Goal: Navigation & Orientation: Find specific page/section

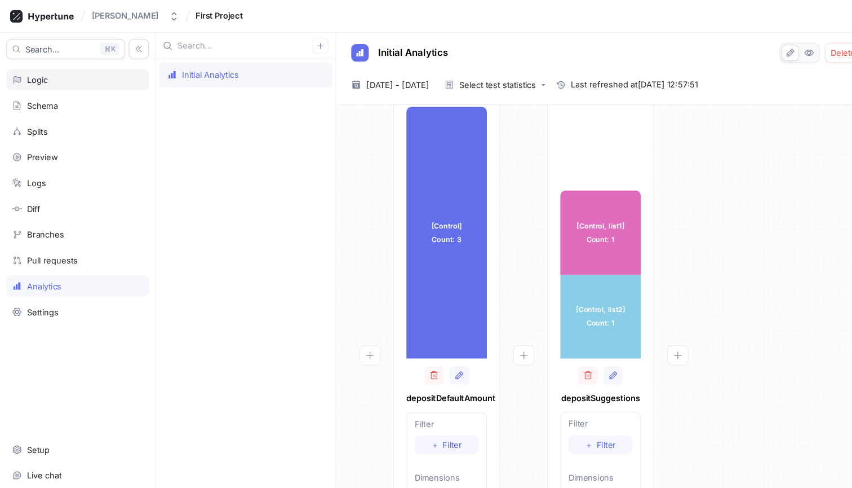
scroll to position [32, 0]
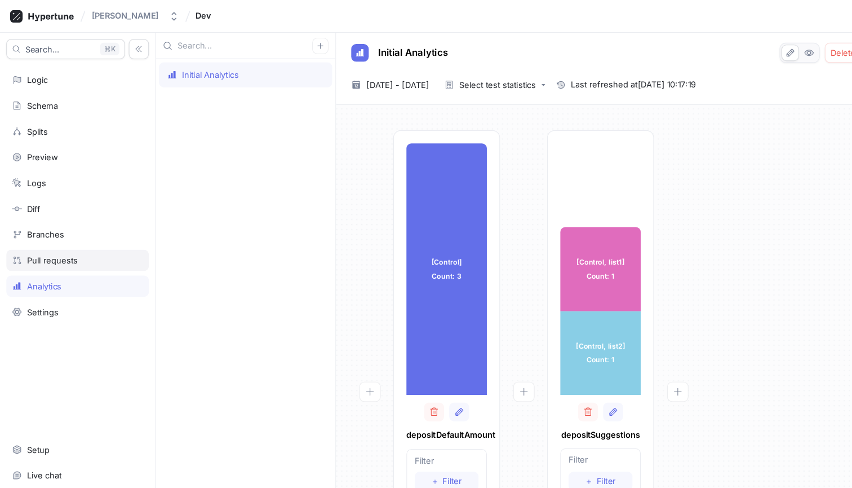
click at [47, 236] on div "Pull requests" at bounding box center [47, 233] width 46 height 9
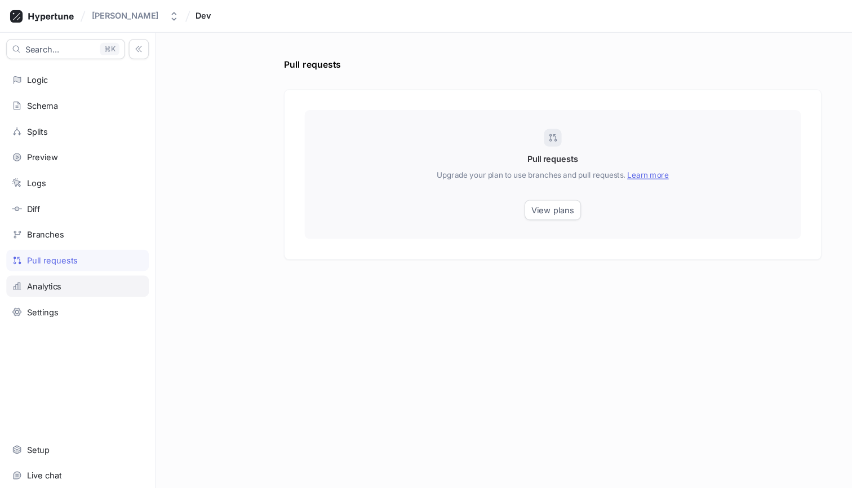
click at [43, 259] on div "Analytics" at bounding box center [39, 256] width 31 height 9
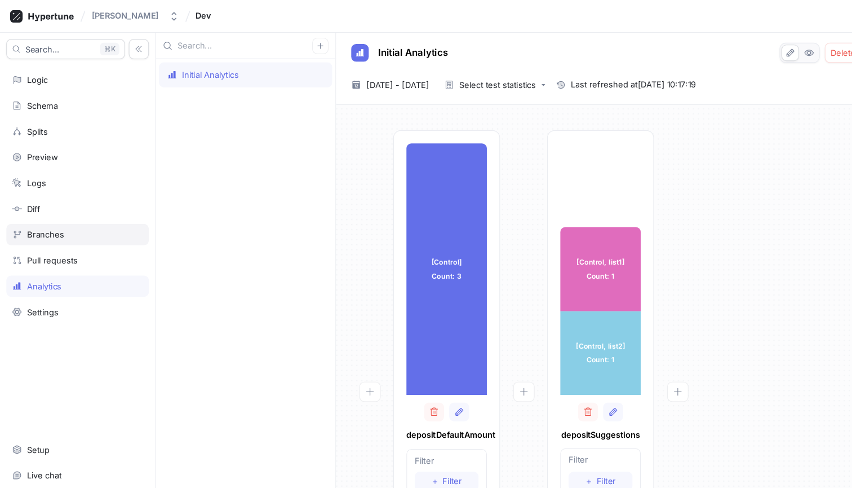
click at [45, 202] on div "Branches" at bounding box center [70, 210] width 128 height 19
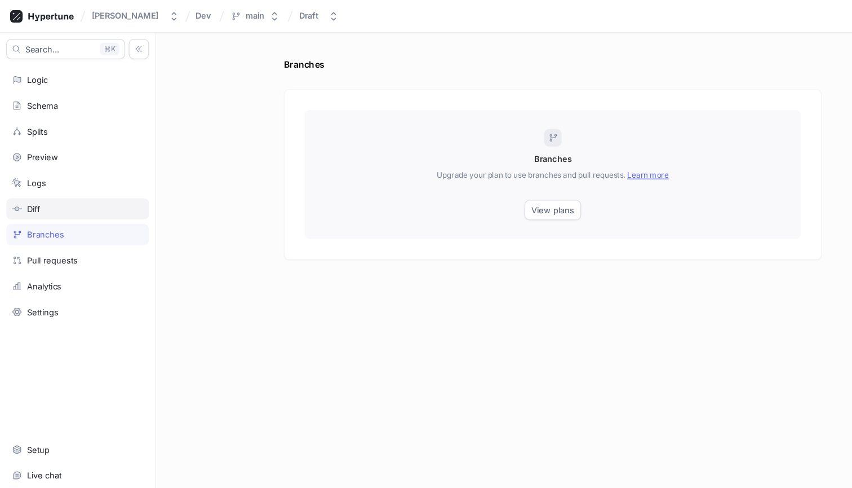
click at [50, 188] on div "Diff" at bounding box center [70, 187] width 118 height 9
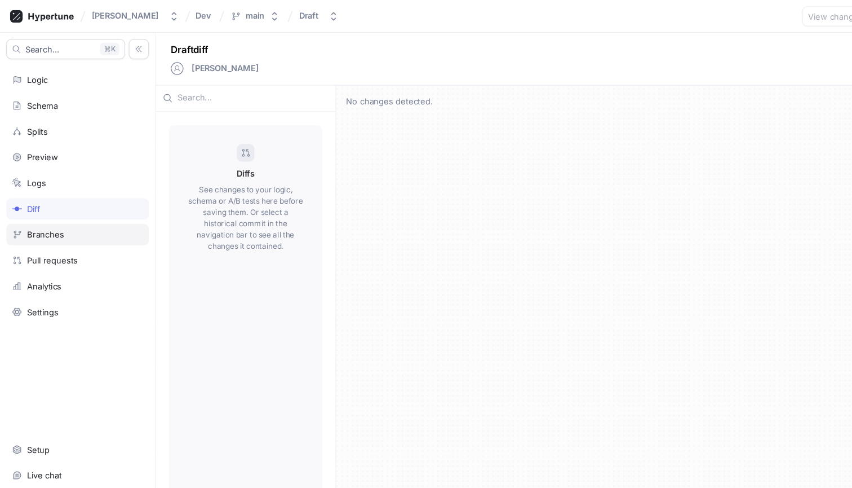
click at [51, 207] on div "Branches" at bounding box center [40, 210] width 33 height 9
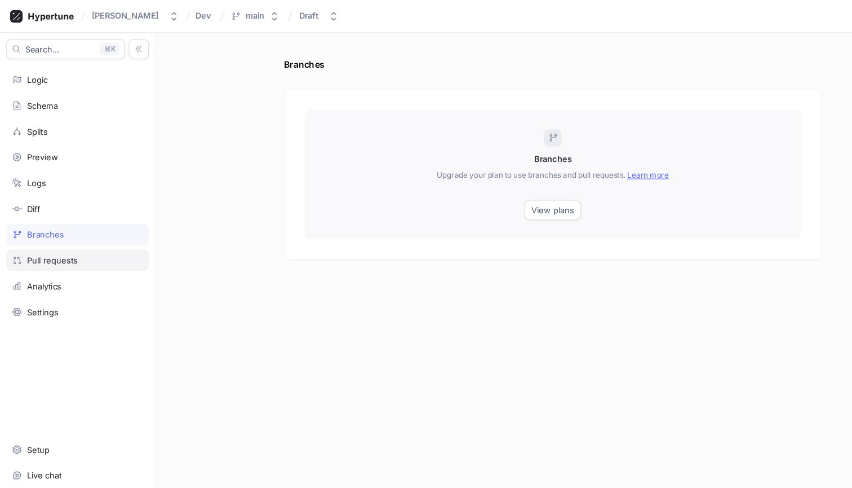
click at [51, 228] on div "Pull requests" at bounding box center [70, 233] width 128 height 19
click at [51, 255] on div "Analytics" at bounding box center [39, 256] width 31 height 9
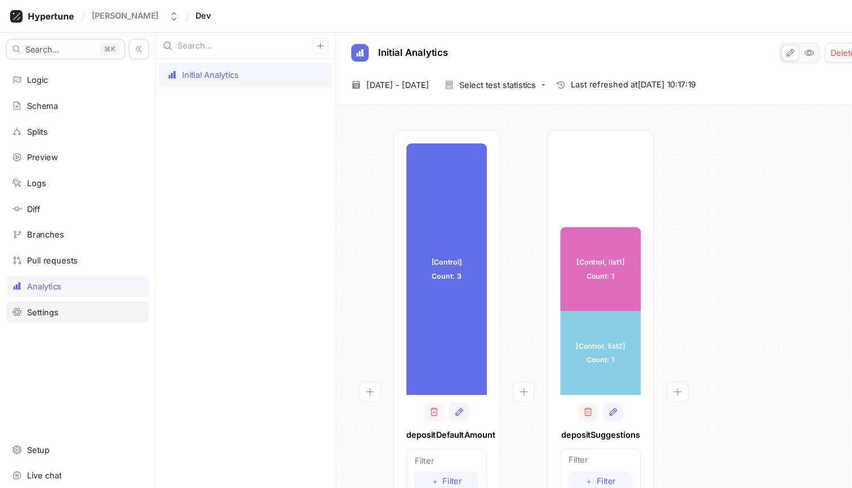
click at [47, 282] on div "Settings" at bounding box center [38, 279] width 28 height 9
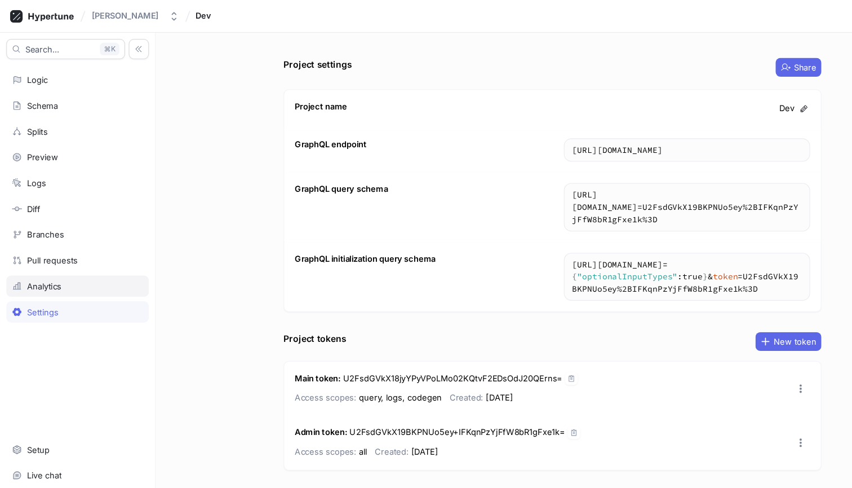
click at [47, 263] on div "Analytics" at bounding box center [70, 256] width 128 height 19
